Goal: Transaction & Acquisition: Subscribe to service/newsletter

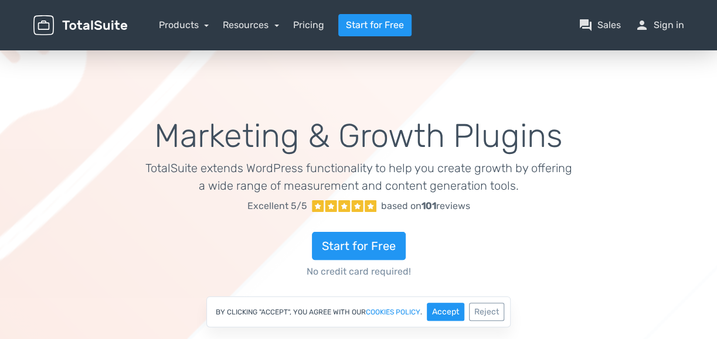
click at [391, 222] on div "Start for Free No credit card required!" at bounding box center [358, 248] width 427 height 61
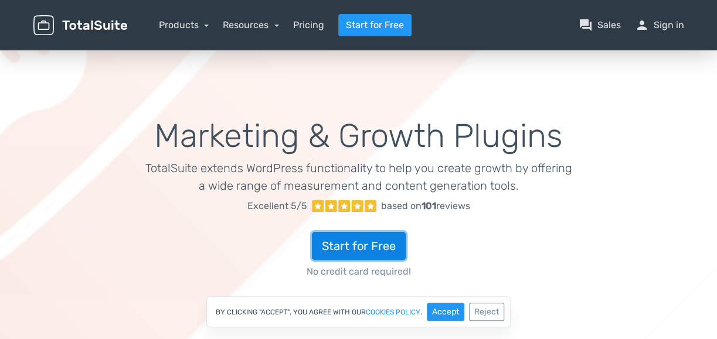
click at [388, 234] on link "Start for Free" at bounding box center [359, 246] width 94 height 28
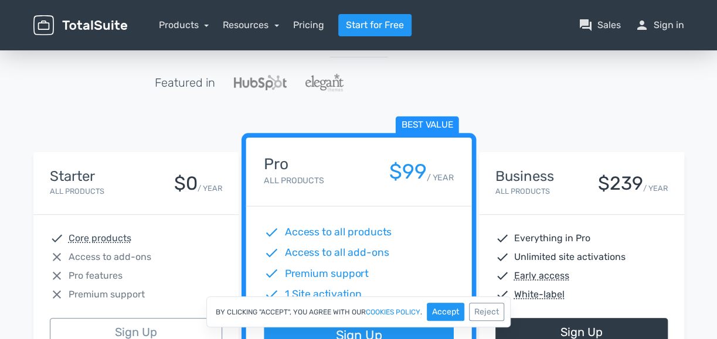
scroll to position [117, 0]
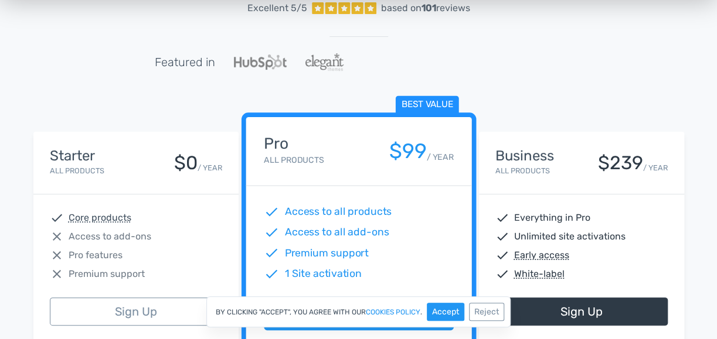
click at [185, 221] on div "check Core products" at bounding box center [136, 218] width 172 height 14
click at [189, 222] on div "check Core products" at bounding box center [136, 218] width 172 height 14
click at [152, 151] on div "Starter All Products $0 / YEAR" at bounding box center [136, 162] width 172 height 29
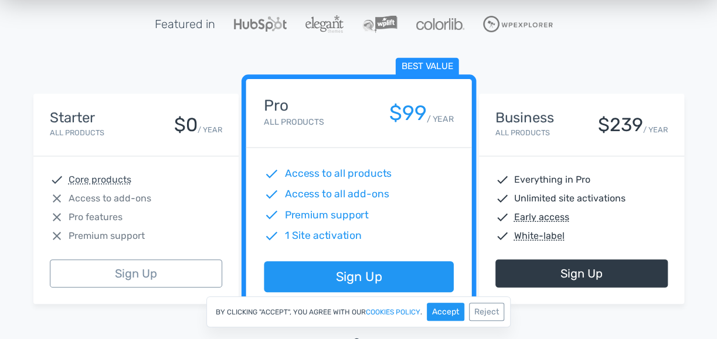
scroll to position [234, 0]
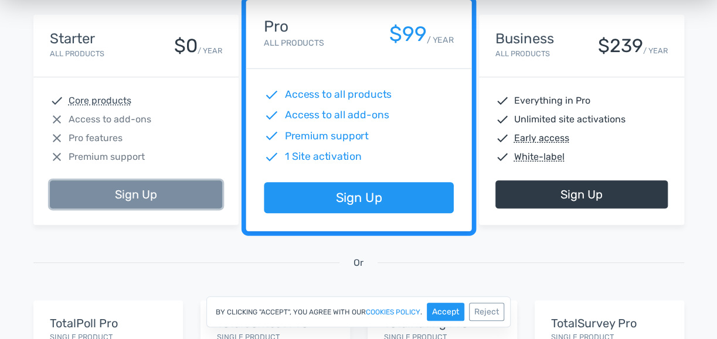
click at [180, 193] on link "Sign Up" at bounding box center [136, 195] width 172 height 28
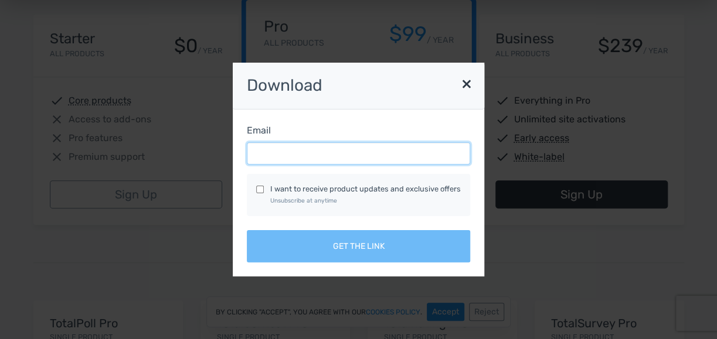
click at [335, 159] on input "Email" at bounding box center [358, 153] width 223 height 22
type input "uzairboolean@gmail.com"
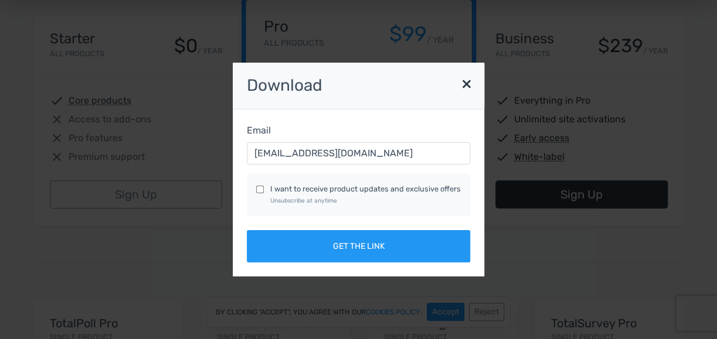
click at [259, 191] on input "I want to receive product updates and exclusive offers Unsubscribe at anytime" at bounding box center [260, 190] width 8 height 8
checkbox input "true"
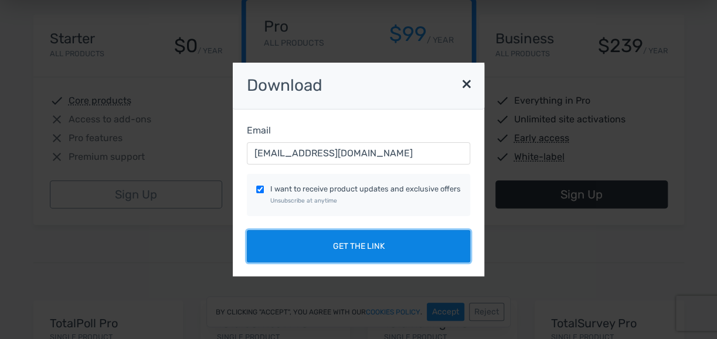
click at [327, 252] on button "Get the link" at bounding box center [358, 246] width 223 height 32
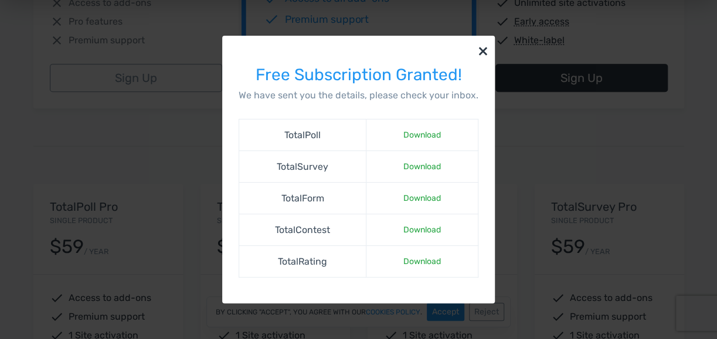
scroll to position [468, 0]
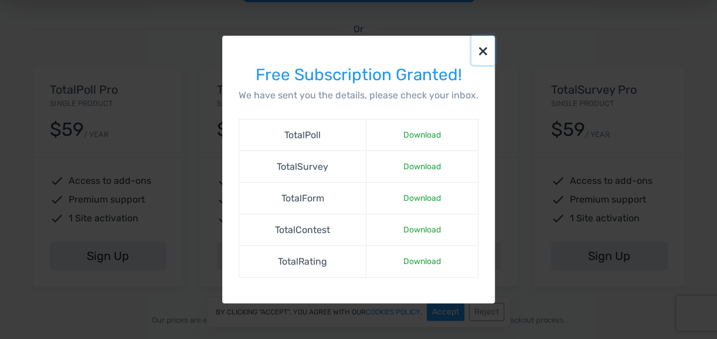
click at [485, 49] on button "×" at bounding box center [482, 50] width 23 height 29
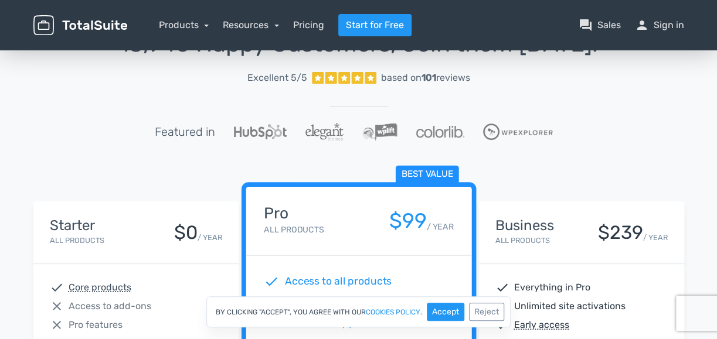
scroll to position [0, 0]
